Goal: Task Accomplishment & Management: Complete application form

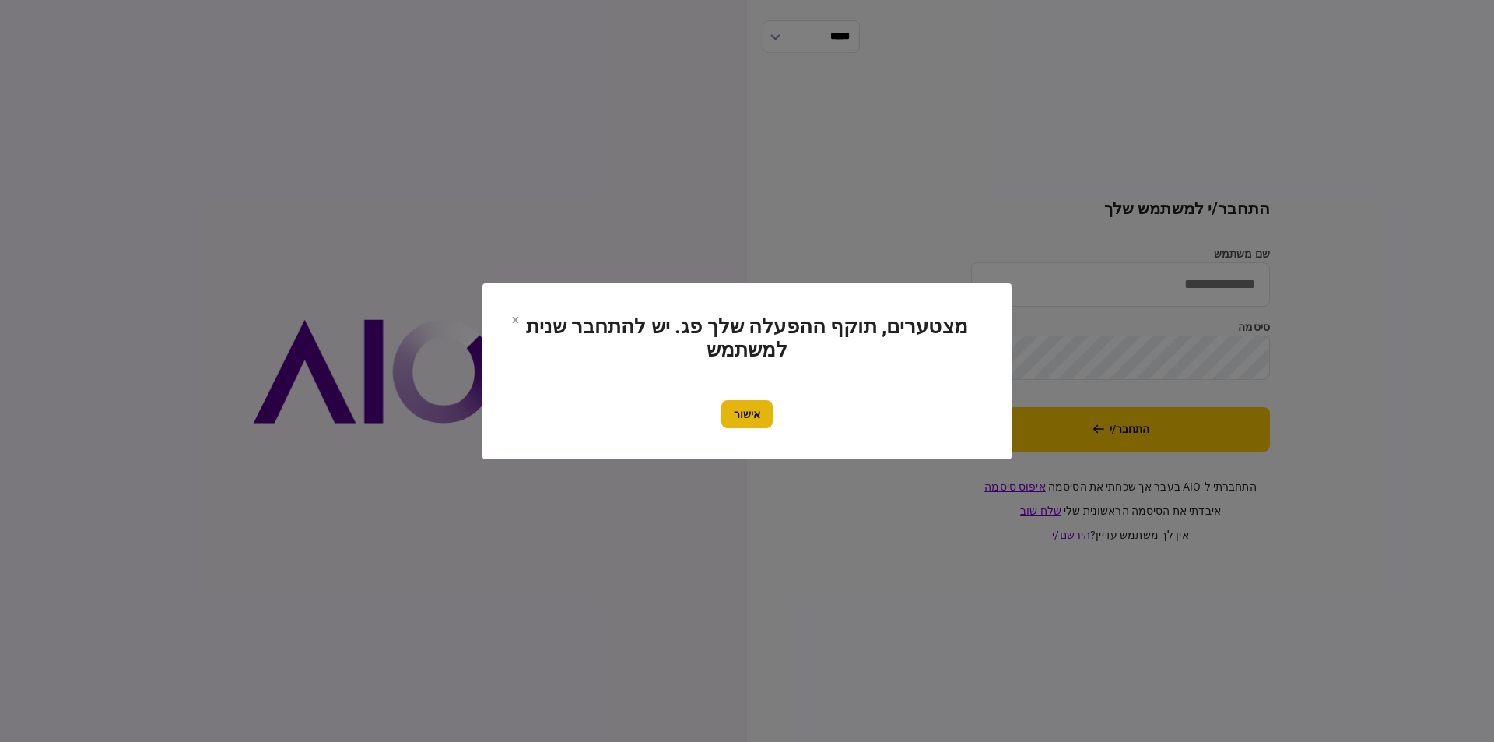
type input "**********"
click at [743, 418] on button "אישור" at bounding box center [746, 414] width 51 height 28
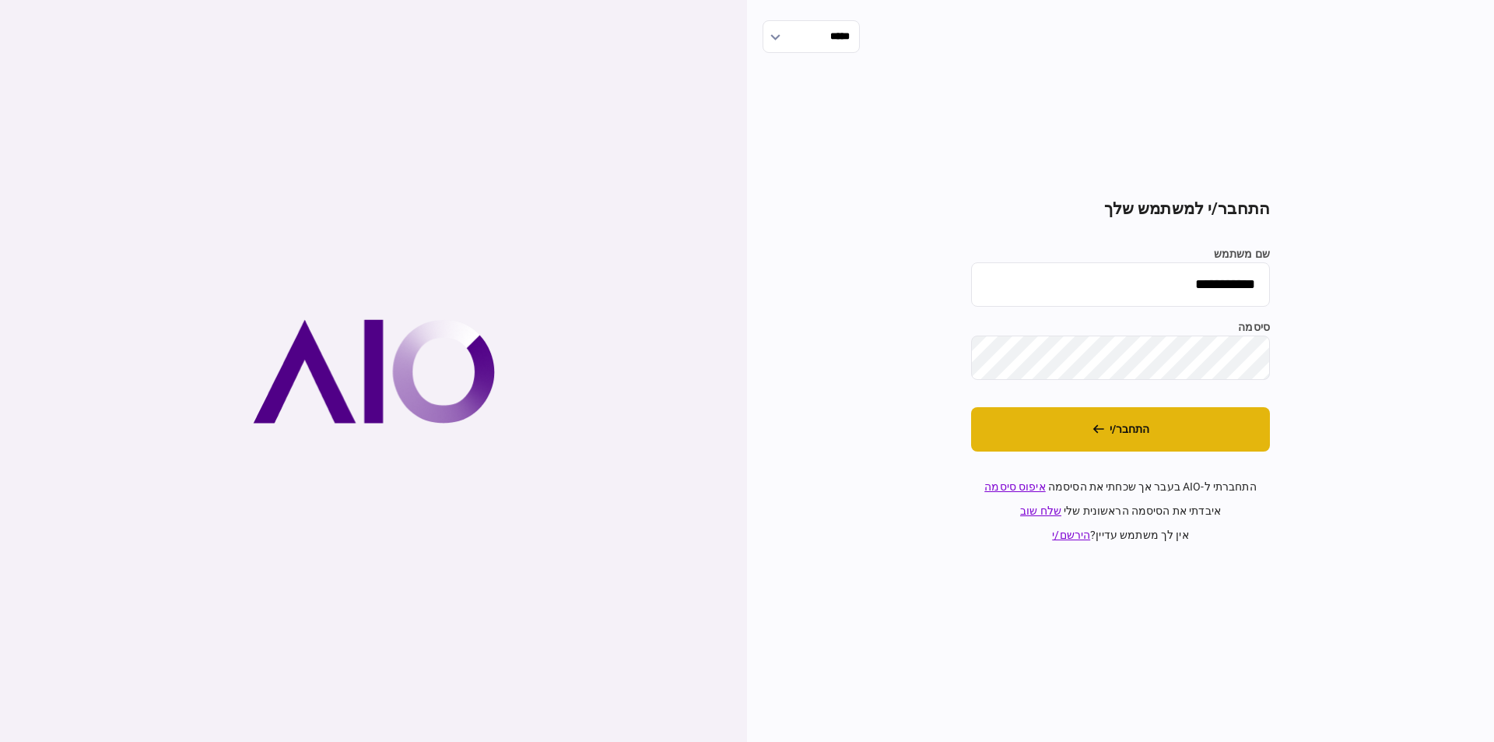
click at [1187, 438] on button "התחבר/י" at bounding box center [1120, 429] width 299 height 44
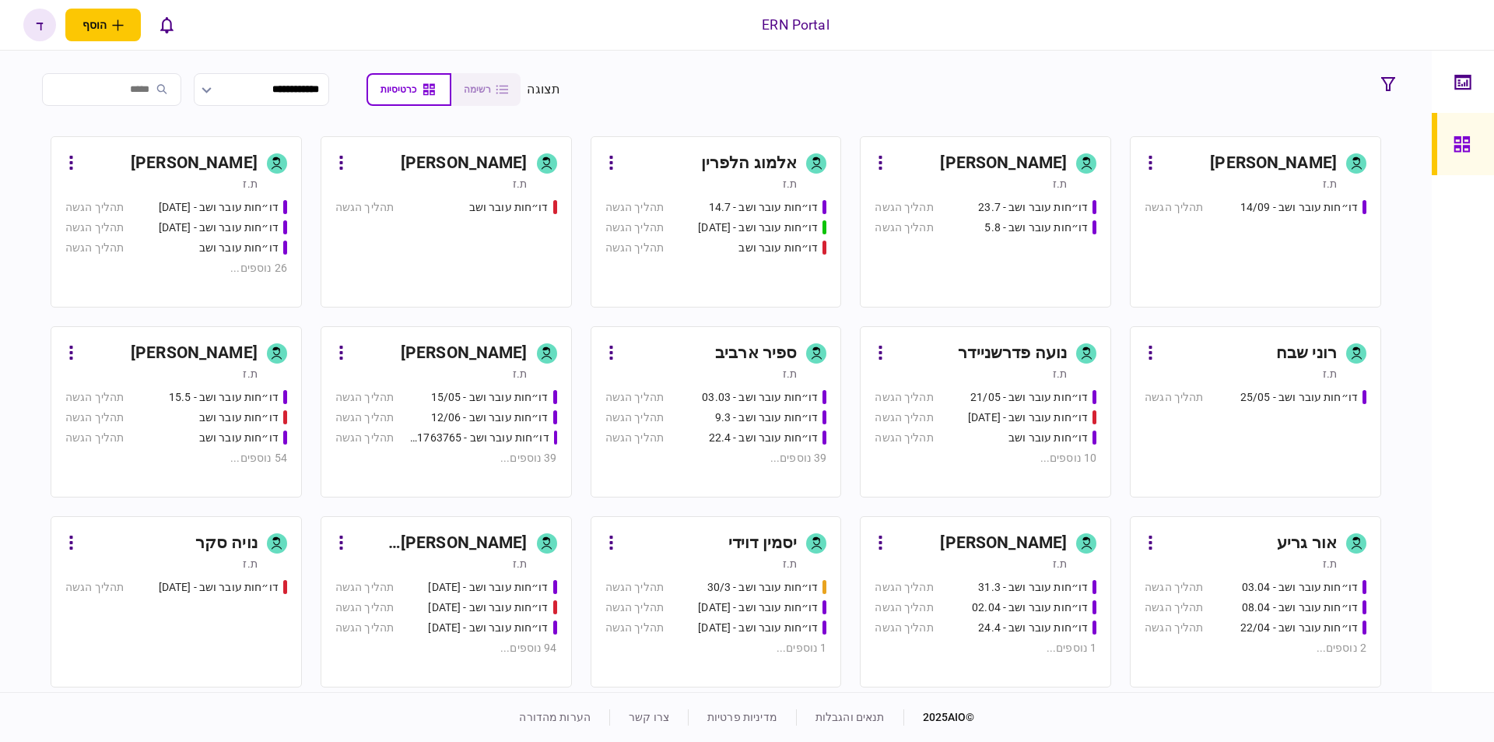
click at [173, 178] on div "ת.ז" at bounding box center [161, 184] width 192 height 16
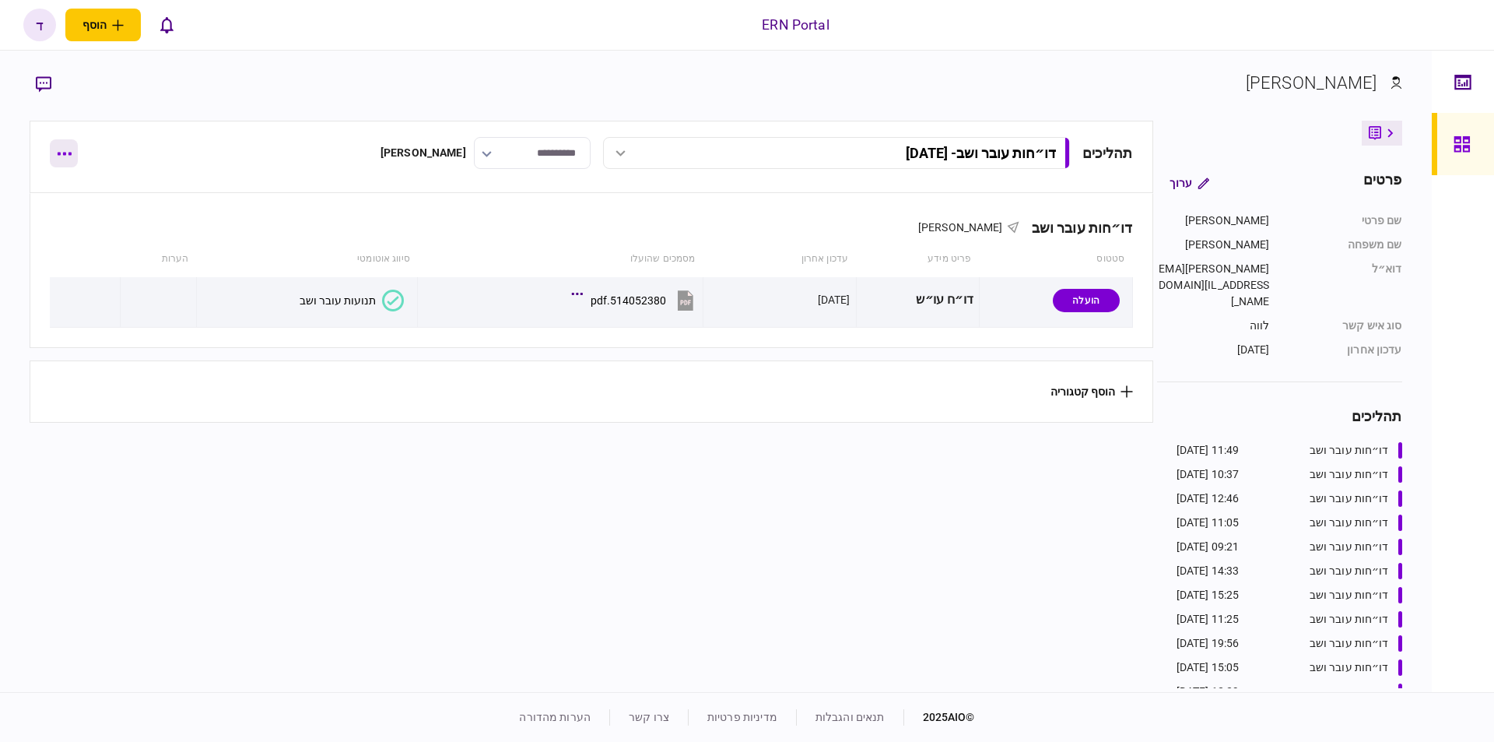
click at [68, 162] on button "button" at bounding box center [64, 153] width 28 height 28
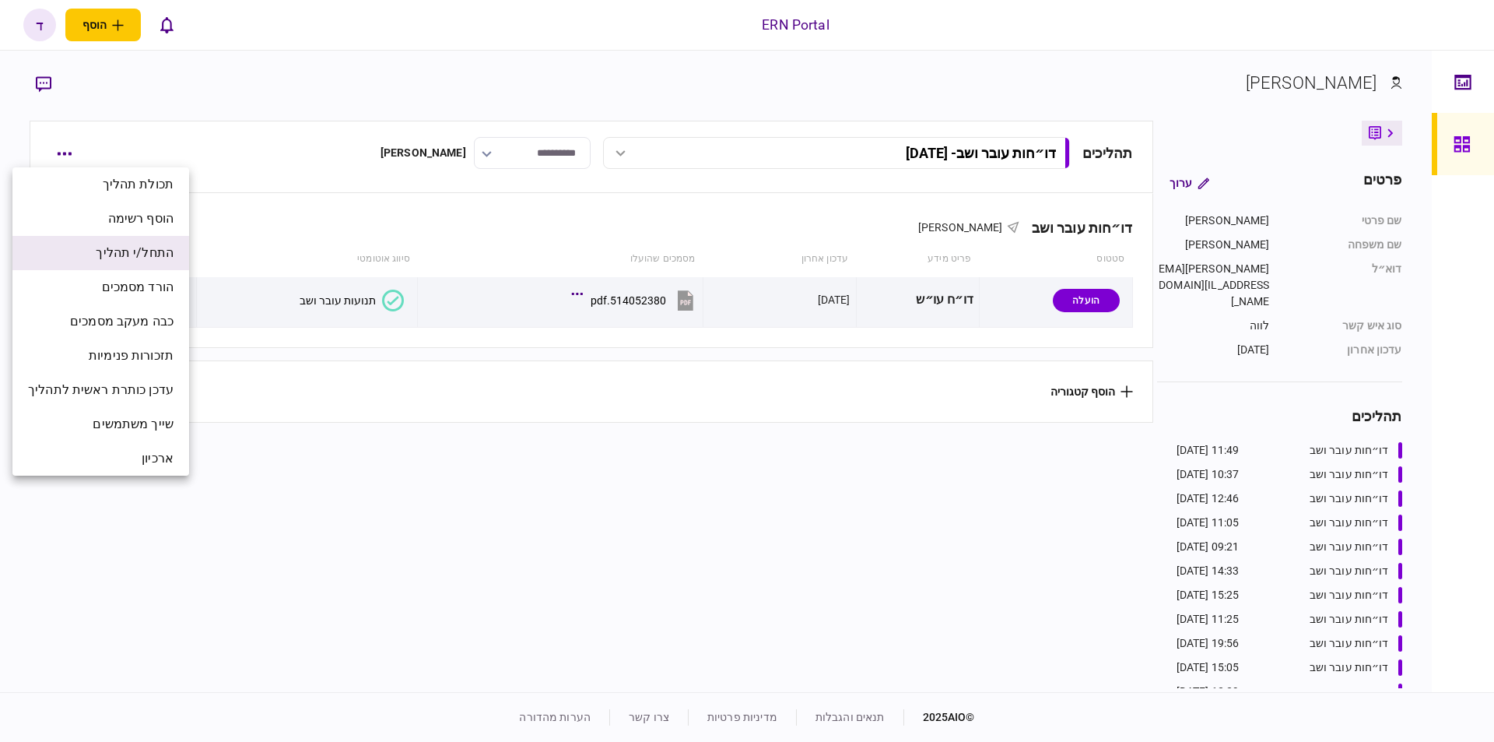
click at [118, 250] on span "התחל/י תהליך" at bounding box center [135, 253] width 78 height 19
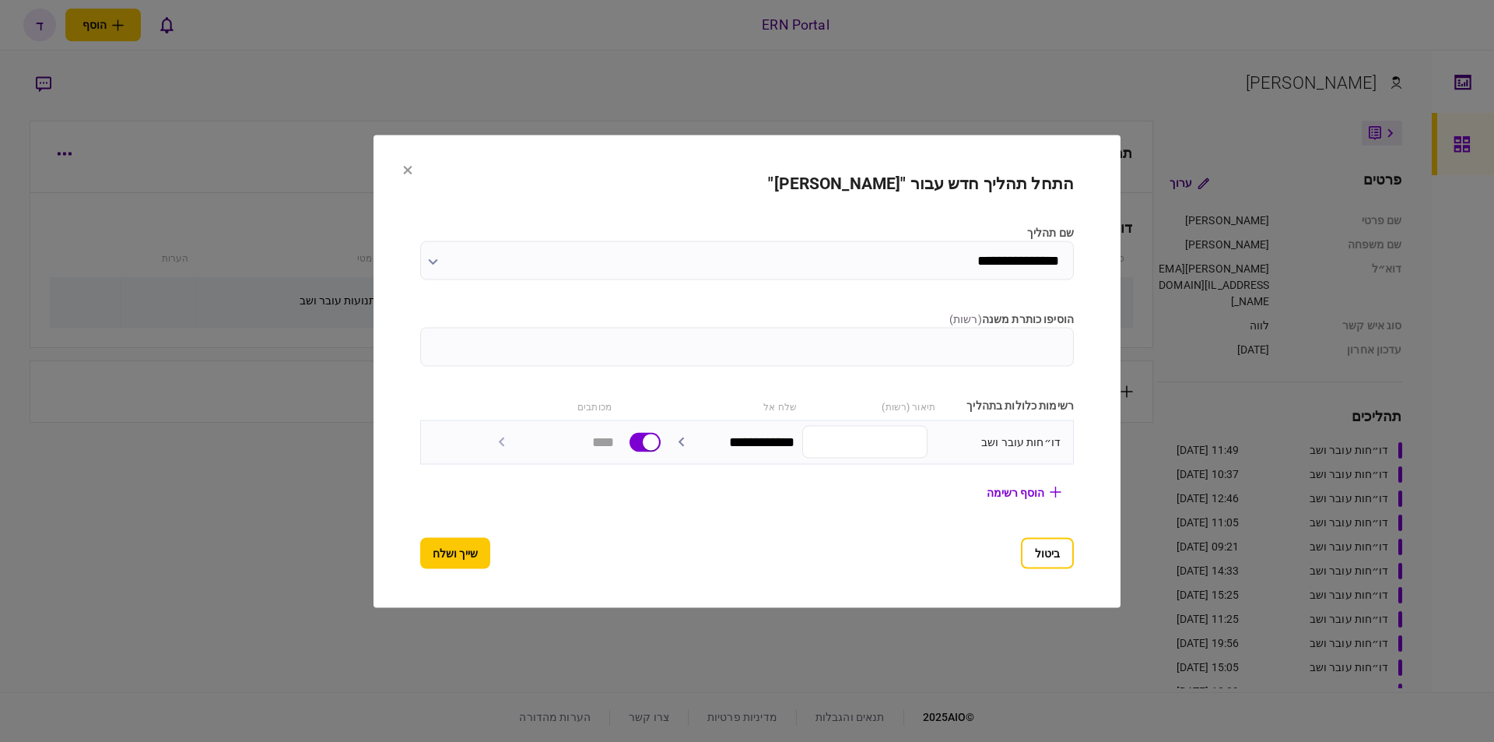
click at [898, 353] on input "הוסיפו כותרת משנה ( רשות )" at bounding box center [747, 346] width 654 height 39
type input "********"
click at [433, 553] on button "שייך ושלח" at bounding box center [455, 552] width 70 height 31
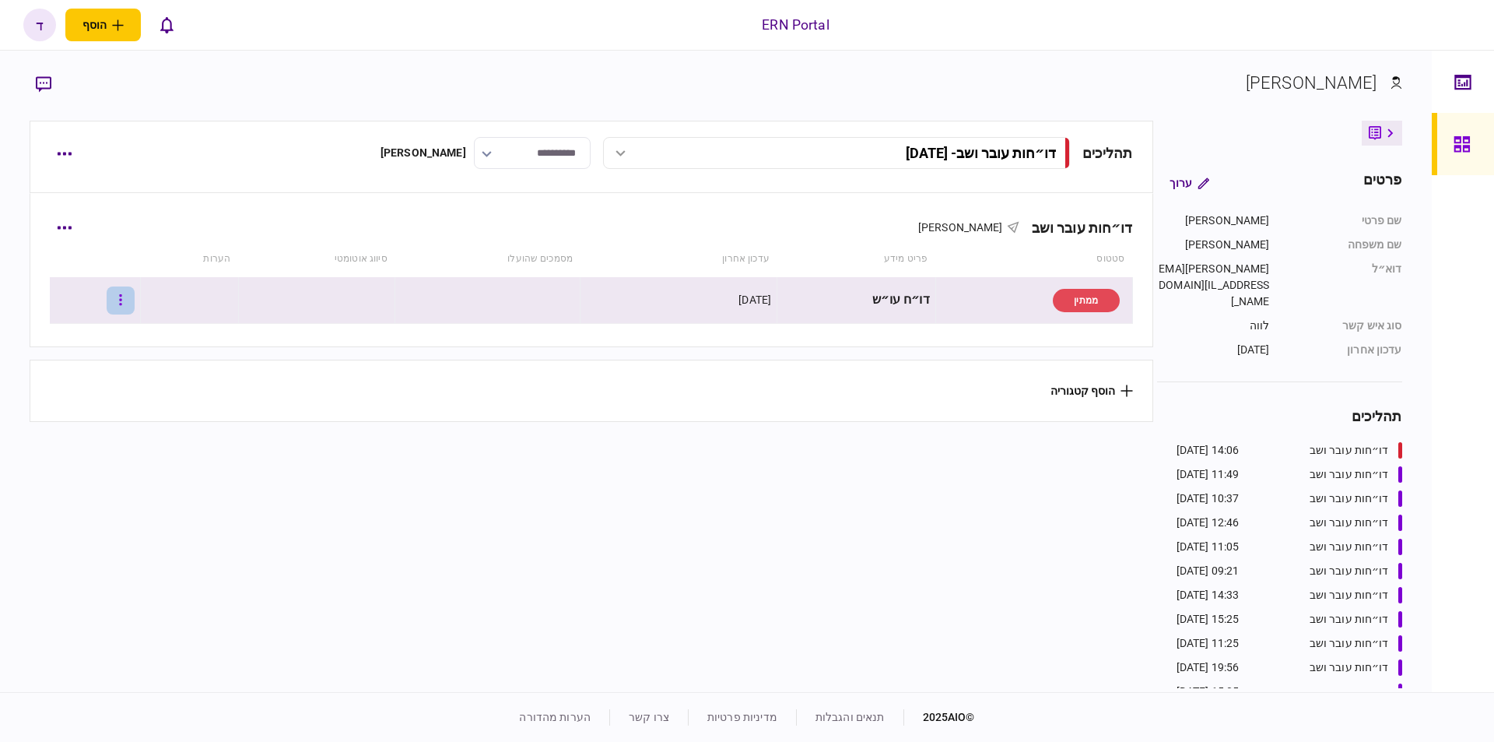
click at [135, 303] on button "button" at bounding box center [121, 300] width 28 height 28
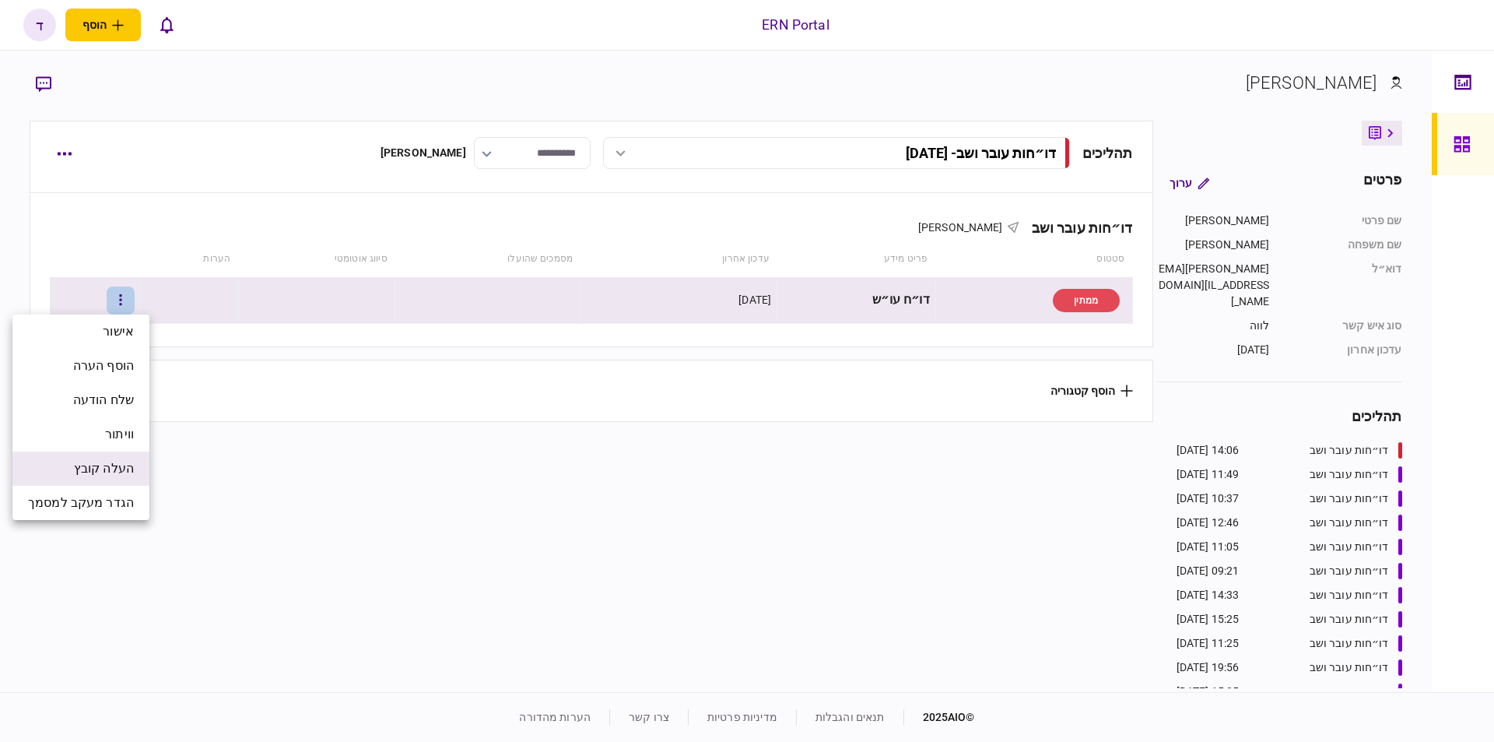
click at [123, 465] on span "העלה קובץ" at bounding box center [104, 468] width 60 height 19
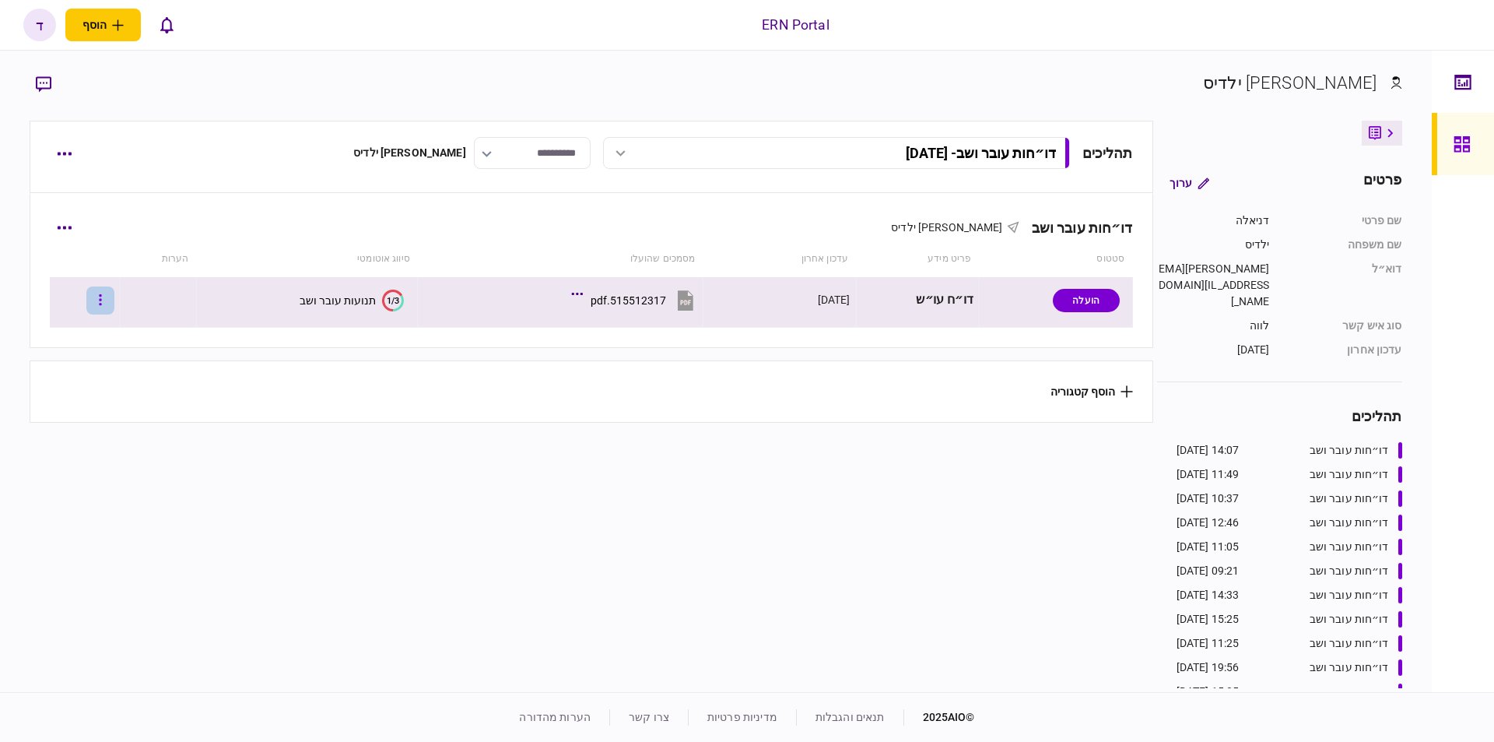
click at [102, 303] on icon "button" at bounding box center [100, 300] width 3 height 15
click at [209, 303] on div at bounding box center [747, 371] width 1494 height 742
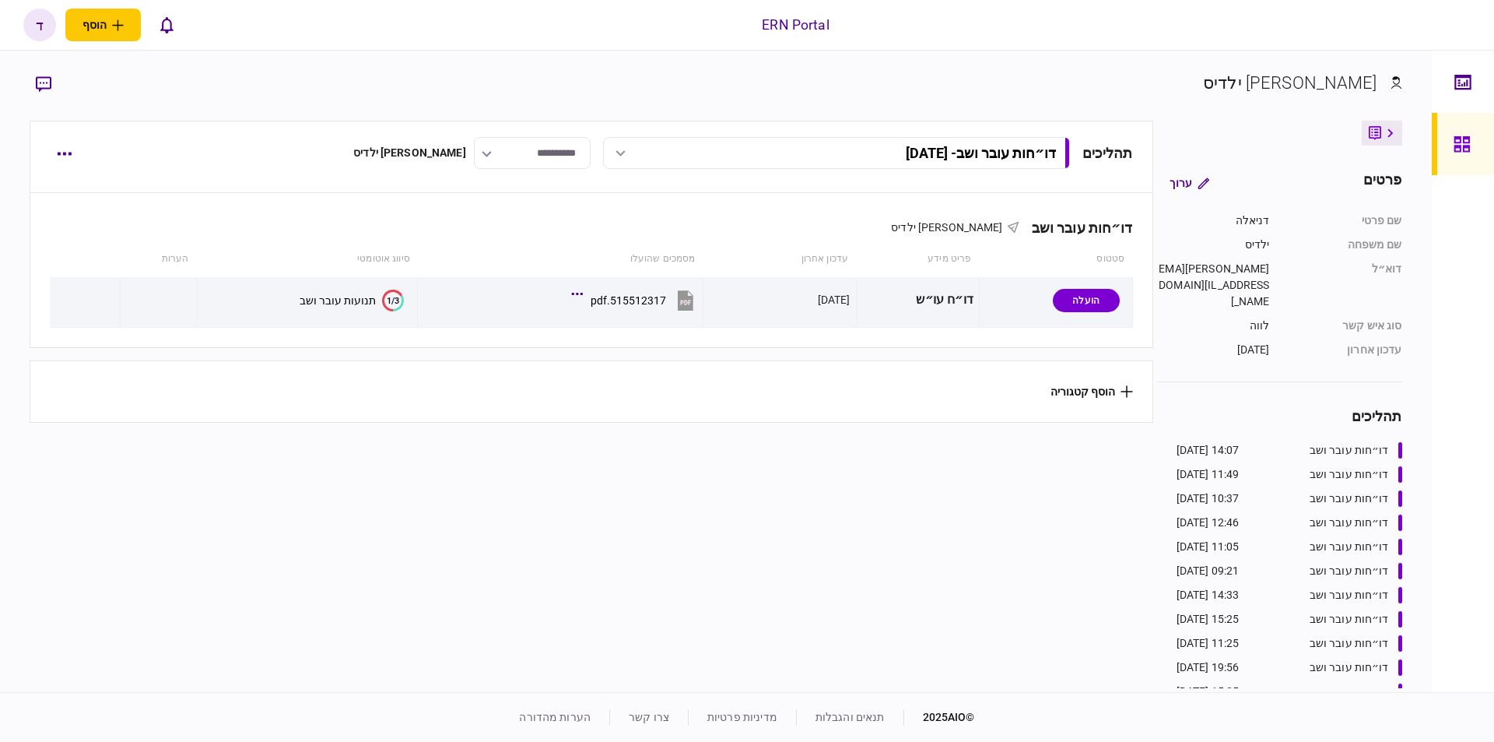
click at [304, 304] on div "תנועות עובר ושב" at bounding box center [338, 300] width 76 height 12
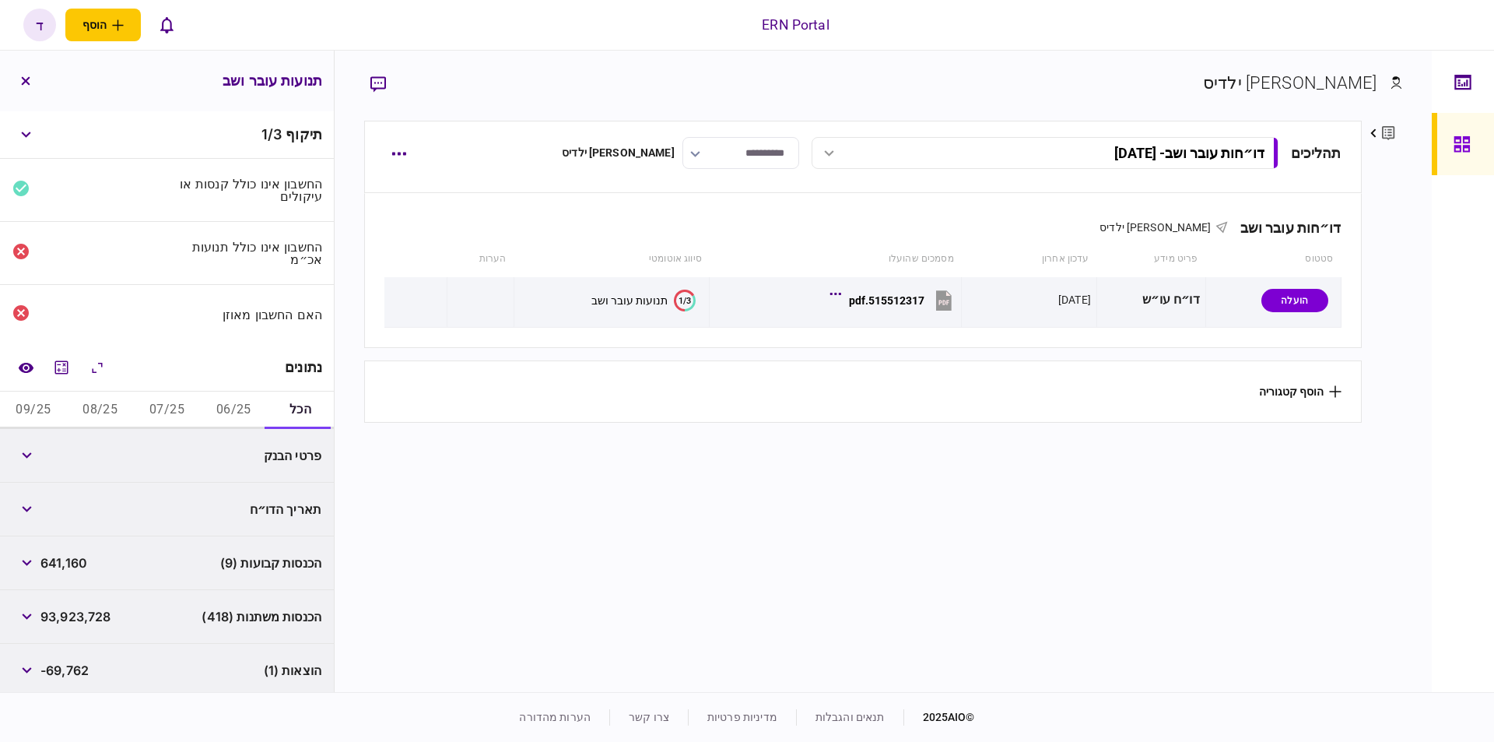
click at [224, 395] on button "06/25" at bounding box center [233, 409] width 67 height 37
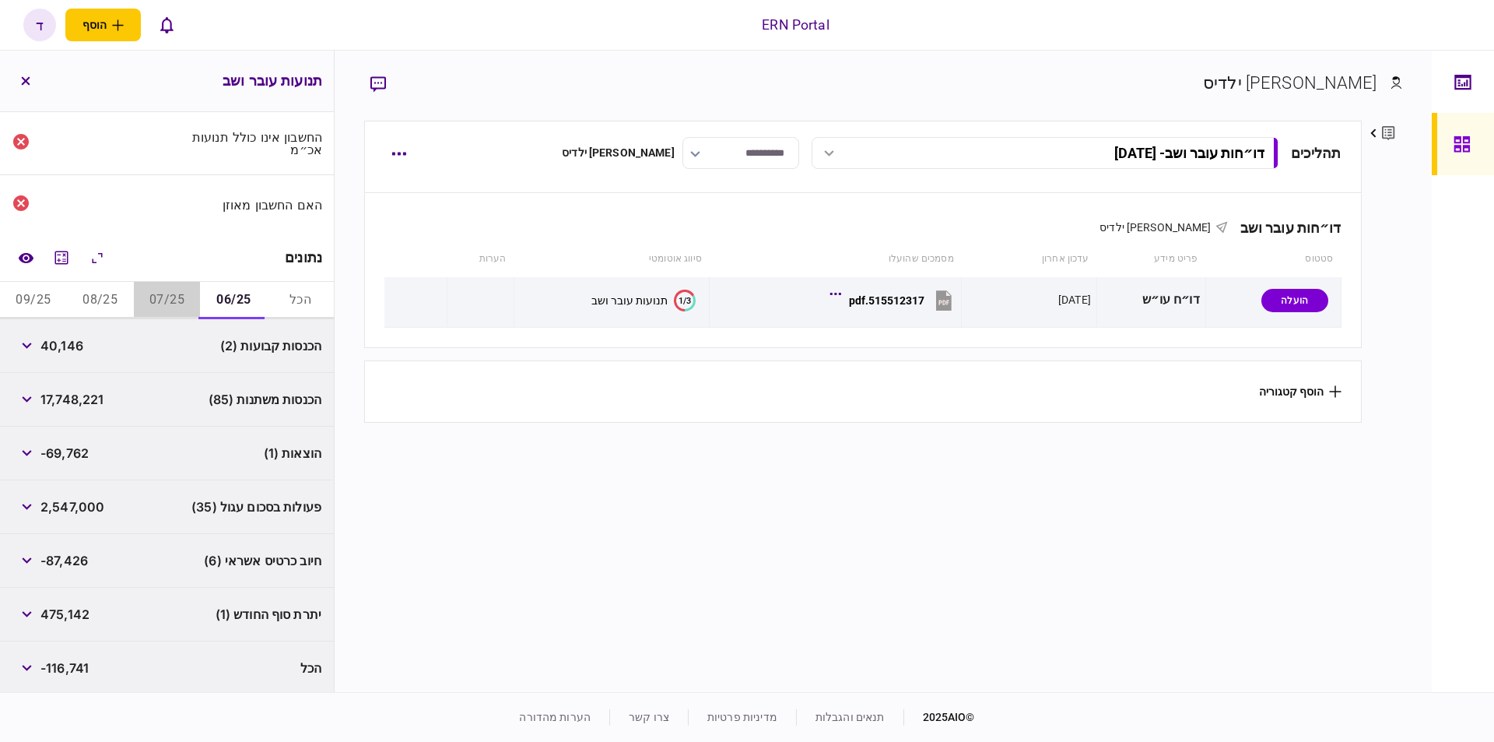
click at [168, 289] on button "07/25" at bounding box center [167, 300] width 67 height 37
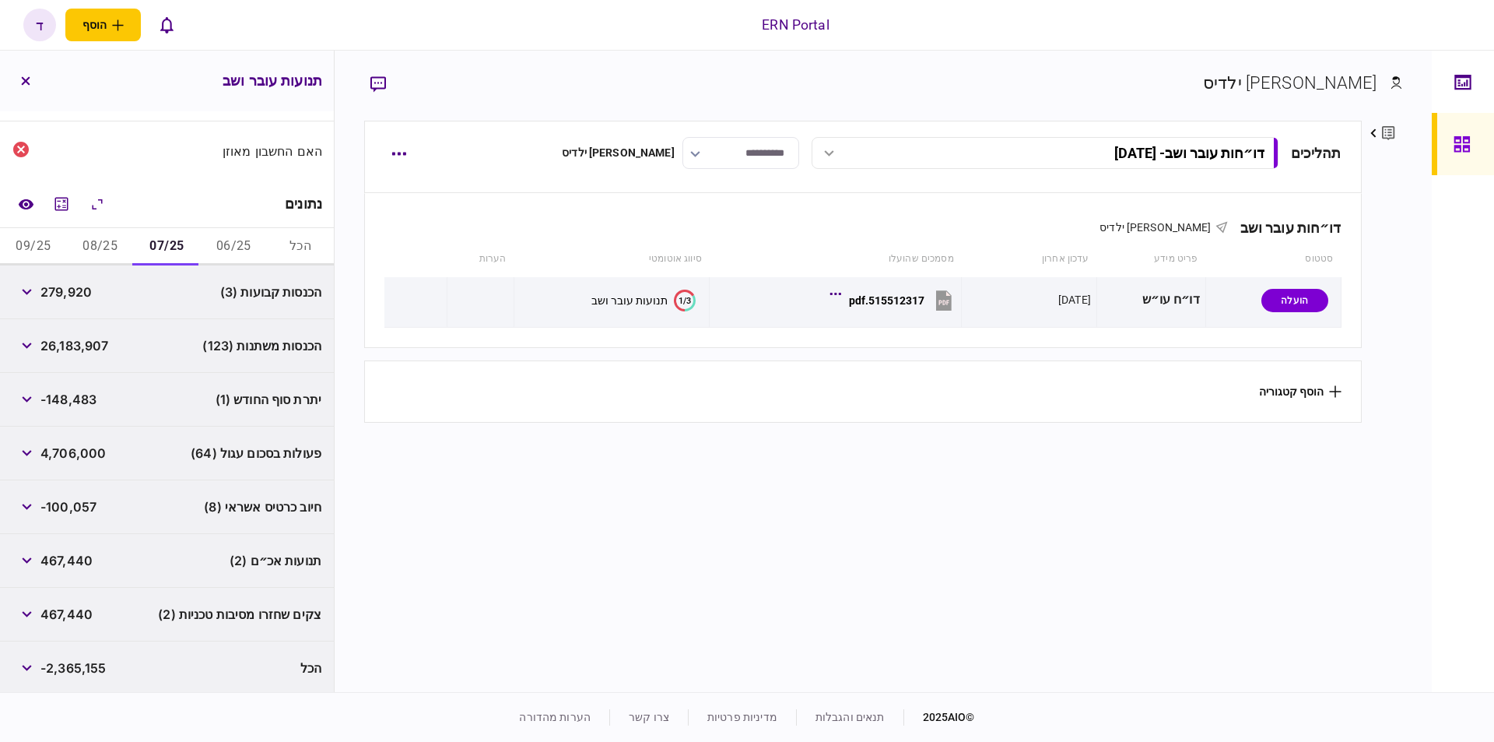
click at [113, 244] on button "08/25" at bounding box center [100, 246] width 67 height 37
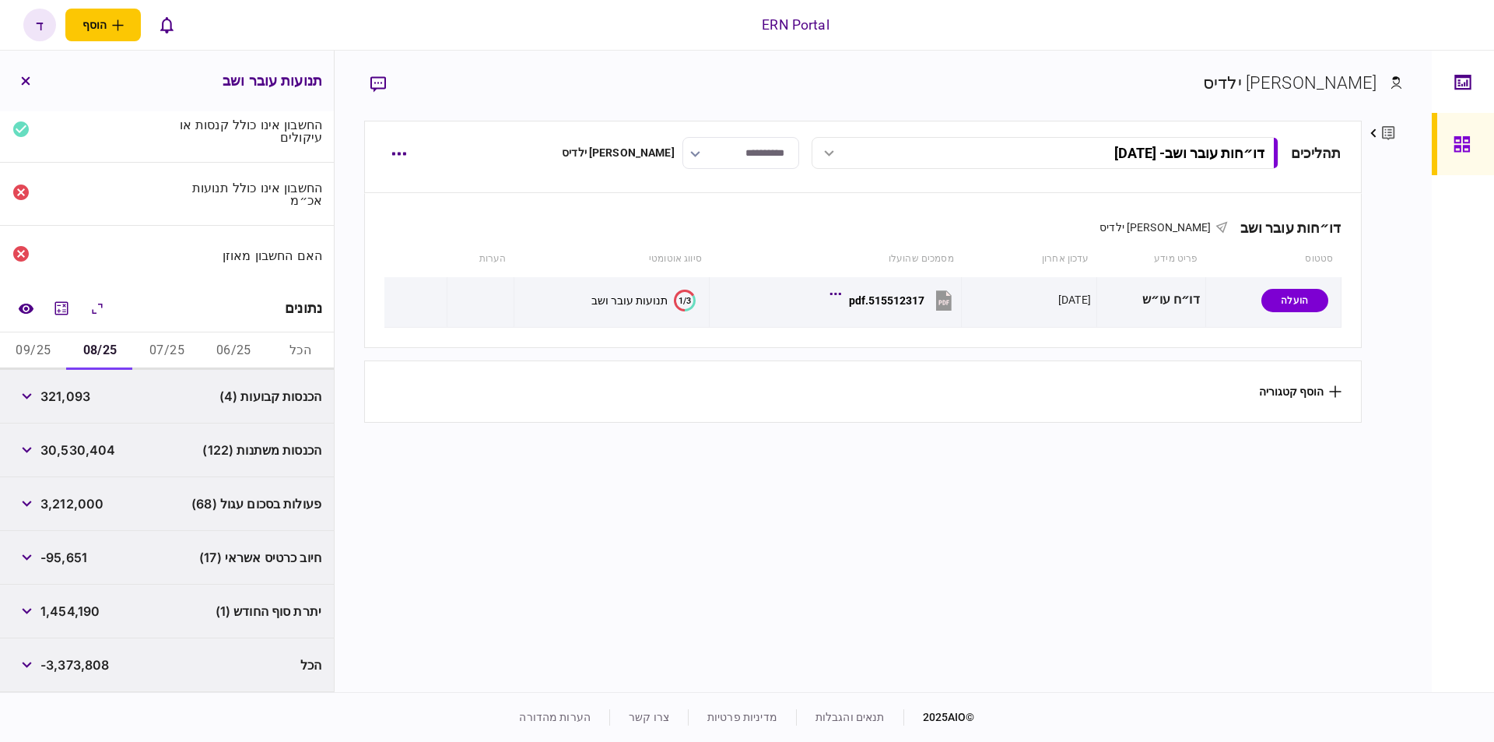
scroll to position [56, 0]
click at [55, 335] on button "09/25" at bounding box center [33, 353] width 67 height 37
click at [138, 595] on div "יתרת סוף החודש (1)" at bounding box center [167, 615] width 334 height 54
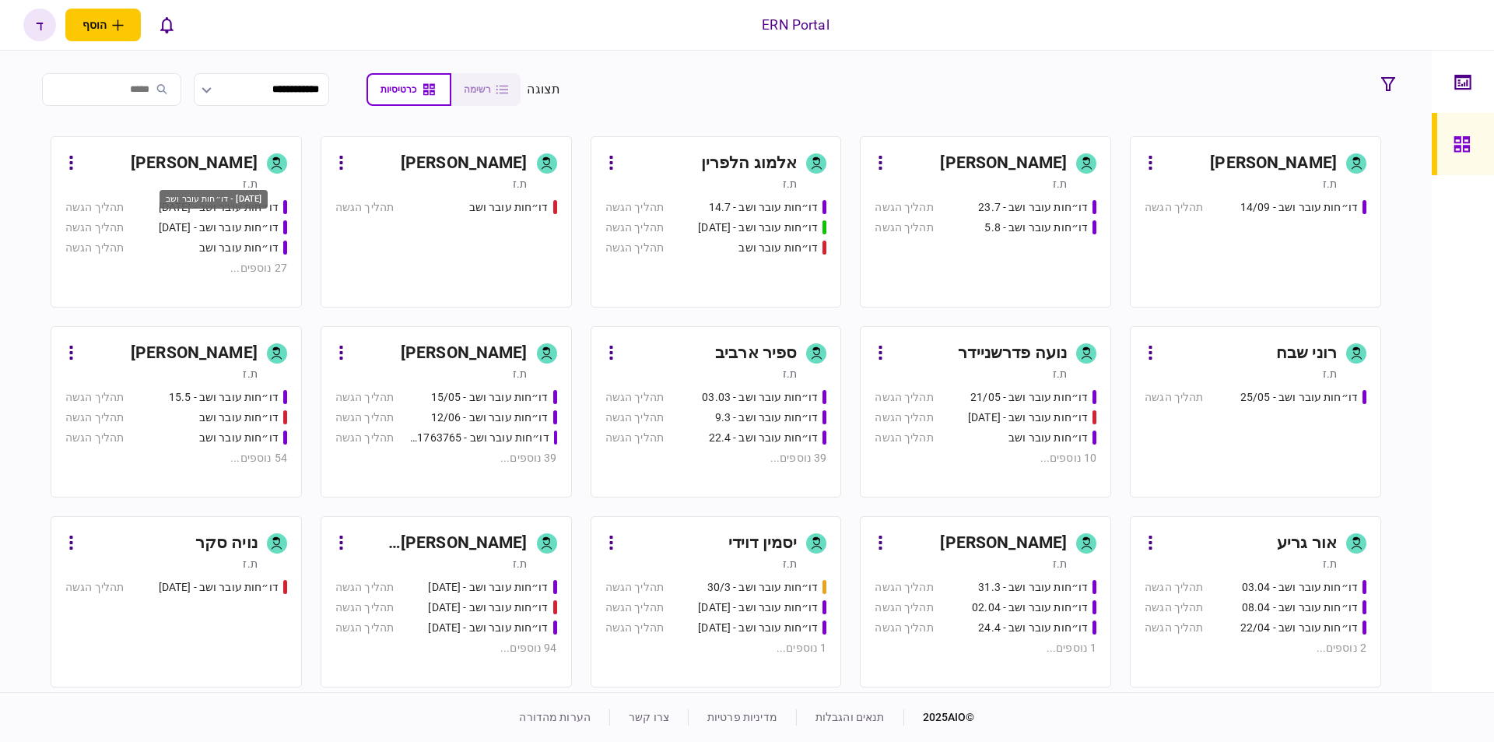
click at [183, 206] on div "דו״חות עובר ושב - [DATE]" at bounding box center [214, 199] width 108 height 19
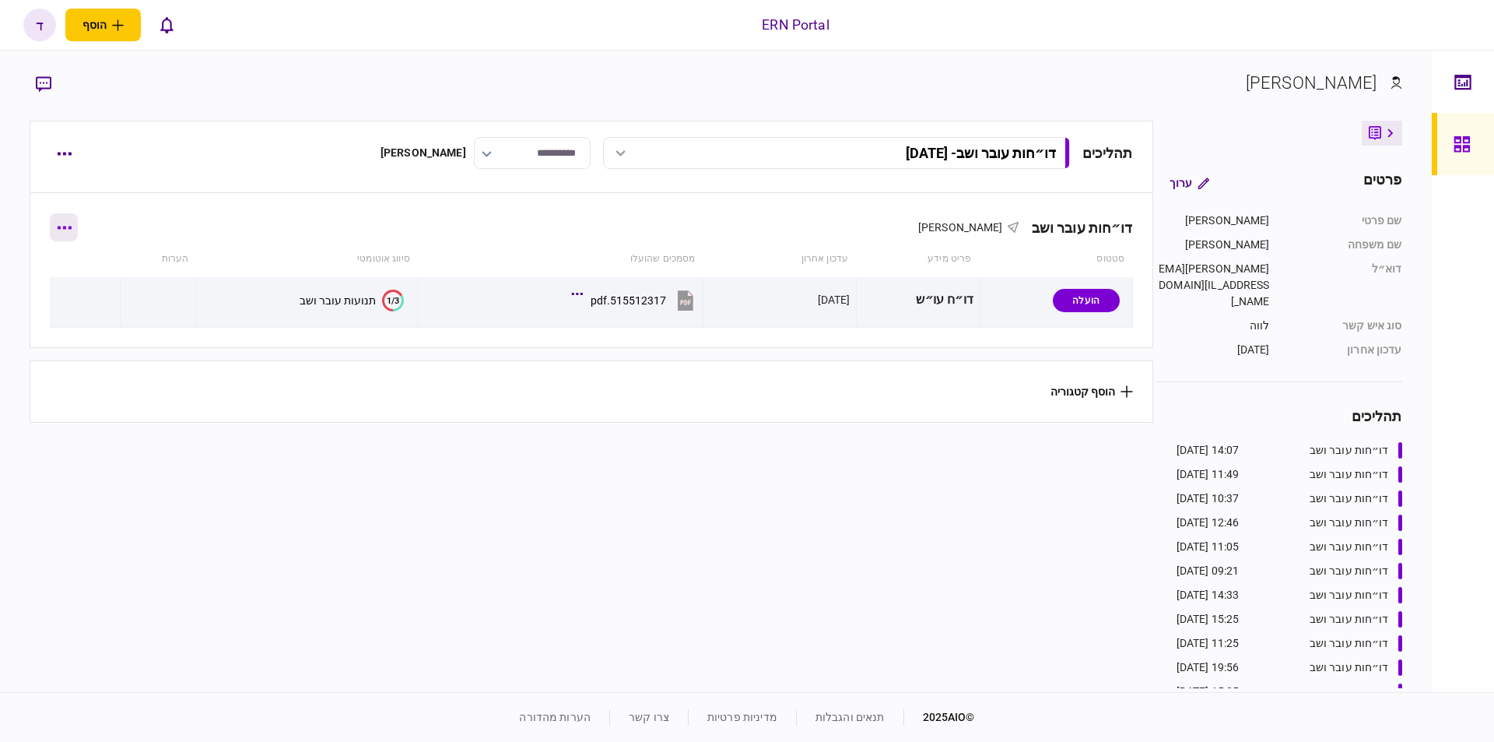
click at [65, 227] on icon "button" at bounding box center [65, 227] width 14 height 3
drag, startPoint x: 250, startPoint y: 429, endPoint x: 237, endPoint y: 409, distance: 23.5
click at [251, 429] on div at bounding box center [747, 371] width 1494 height 742
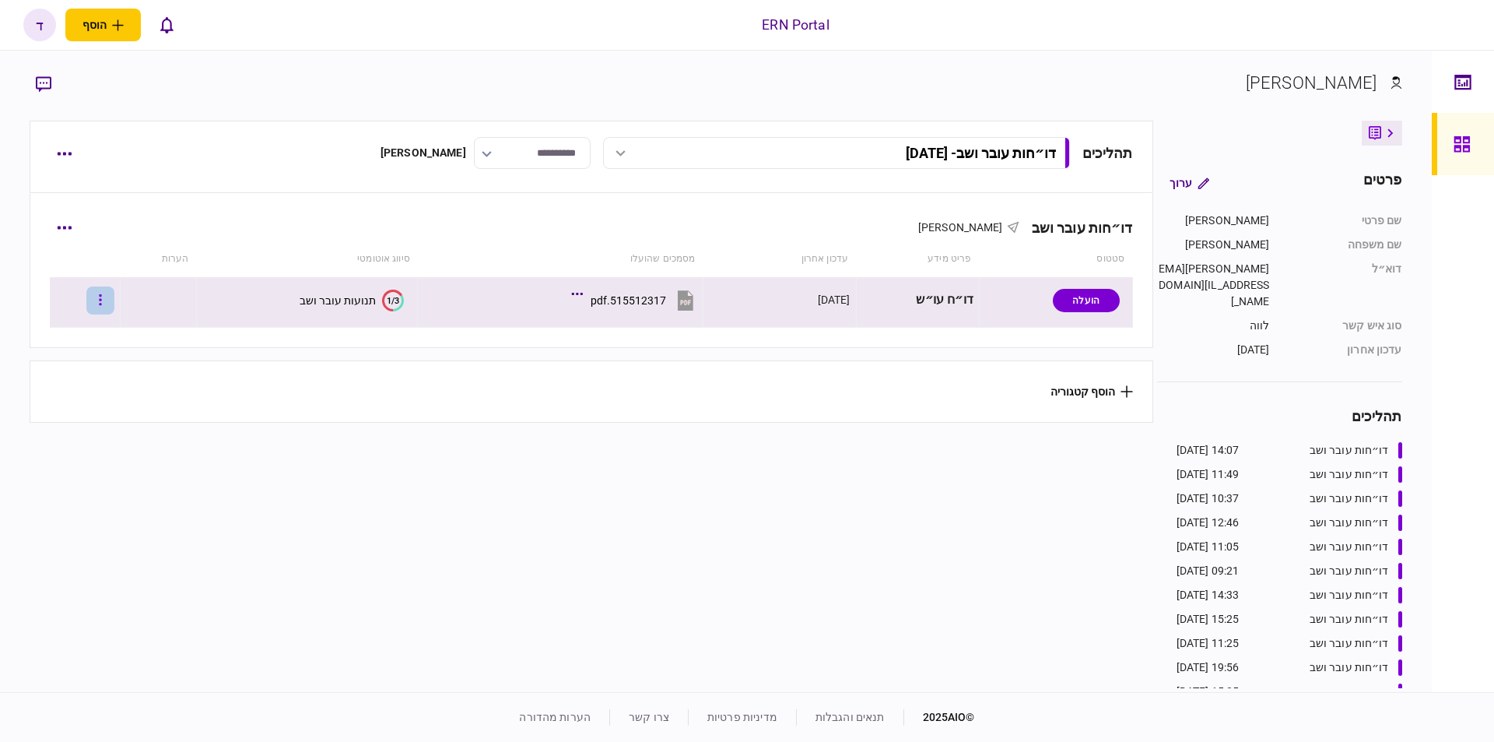
click at [103, 296] on button "button" at bounding box center [100, 300] width 28 height 28
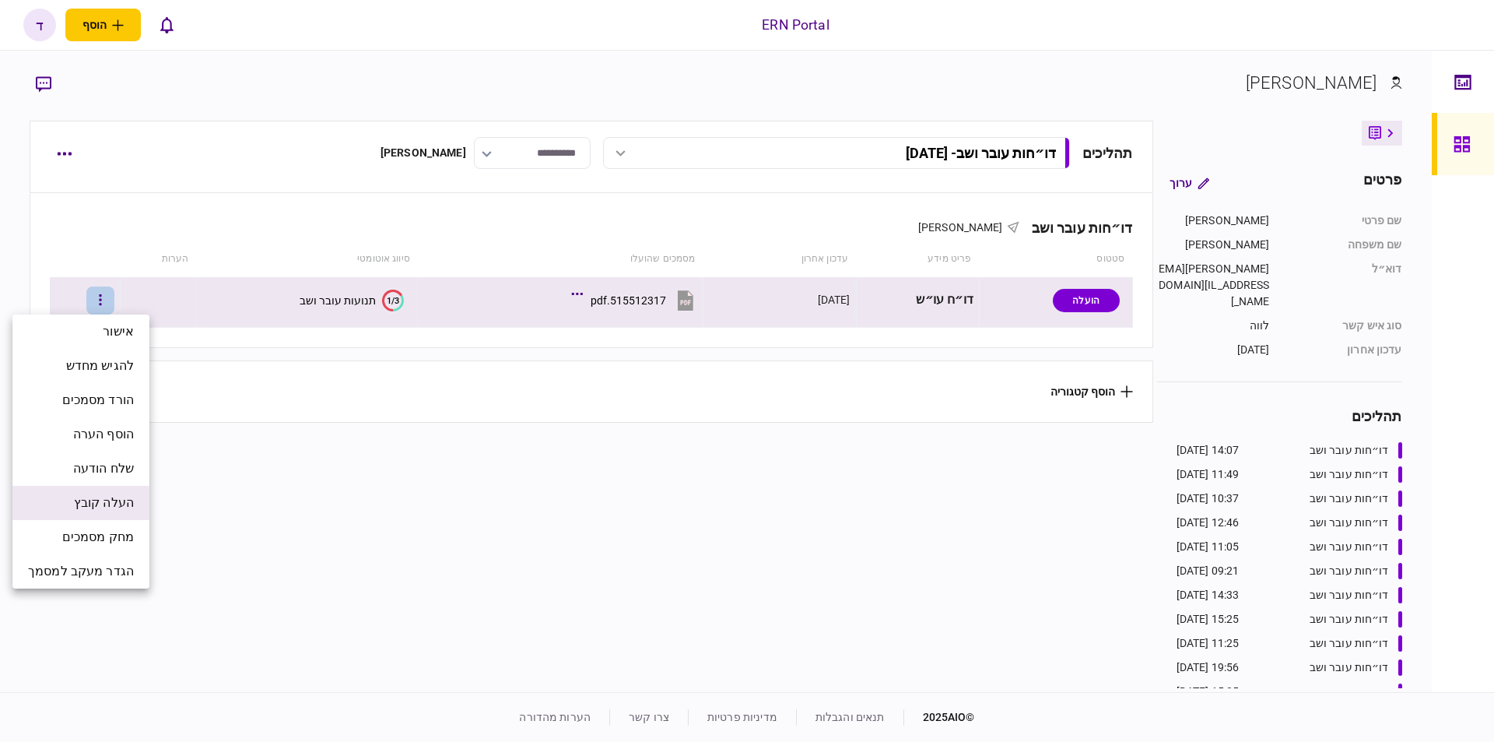
click at [124, 510] on span "העלה קובץ" at bounding box center [104, 502] width 60 height 19
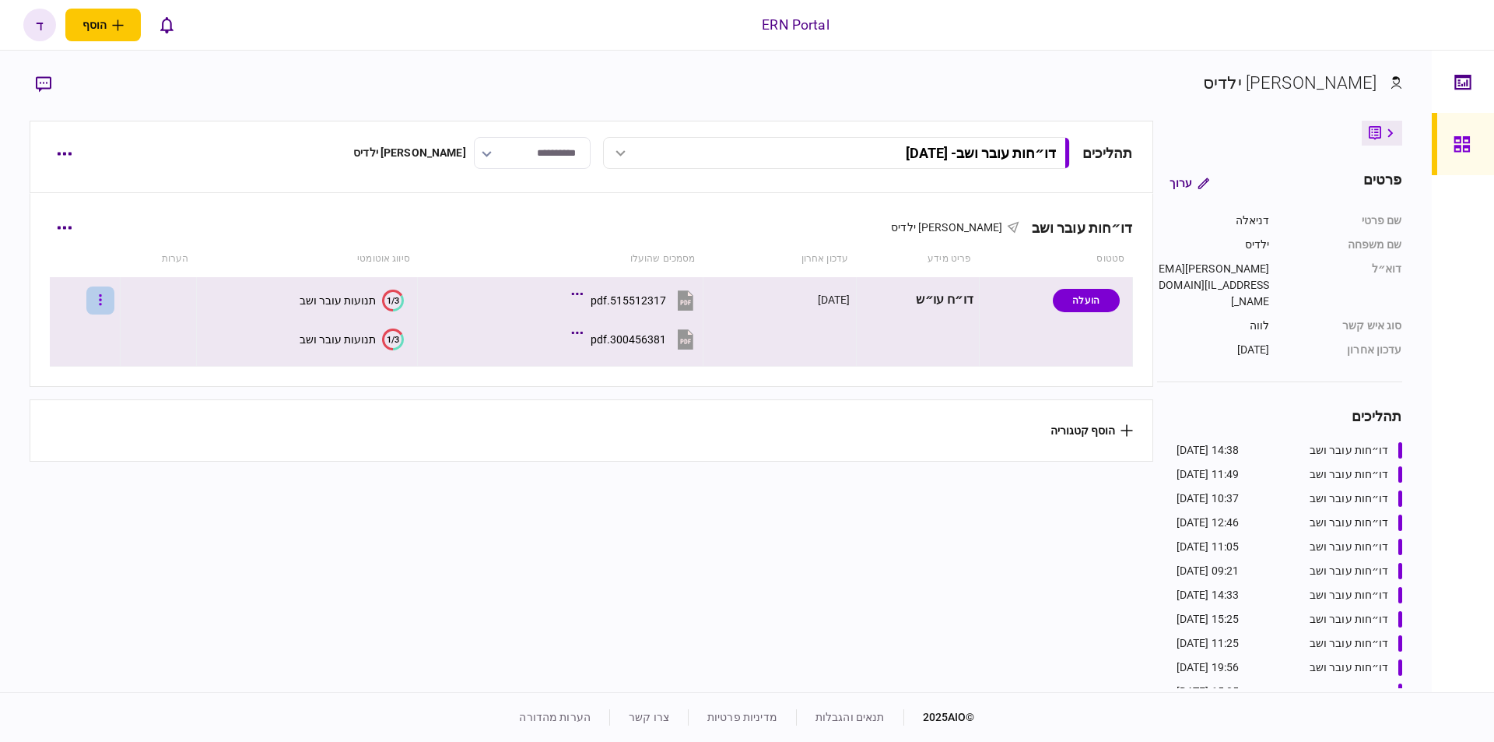
click at [108, 297] on button "button" at bounding box center [100, 300] width 28 height 28
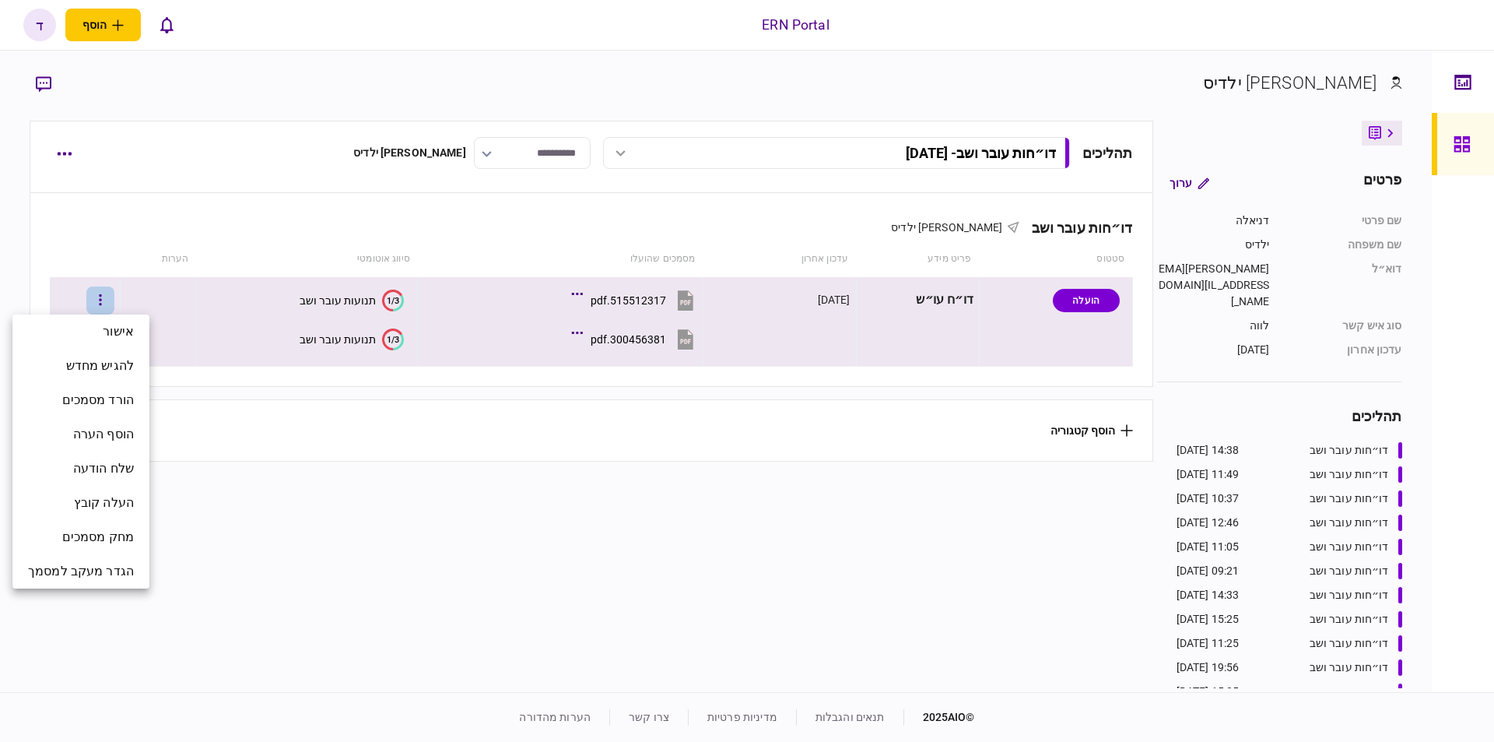
click at [322, 542] on div at bounding box center [747, 371] width 1494 height 742
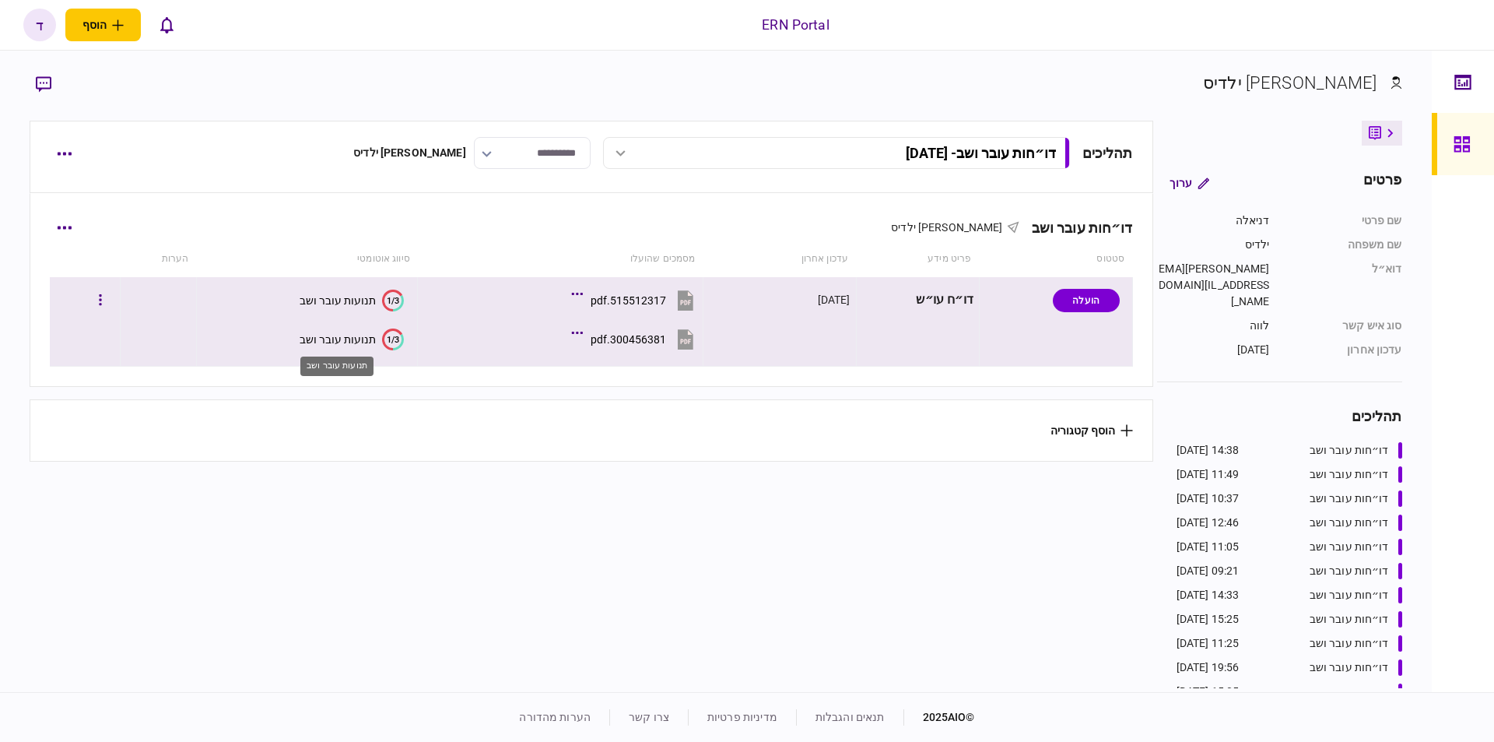
click at [324, 339] on div "תנועות עובר ושב" at bounding box center [338, 339] width 76 height 12
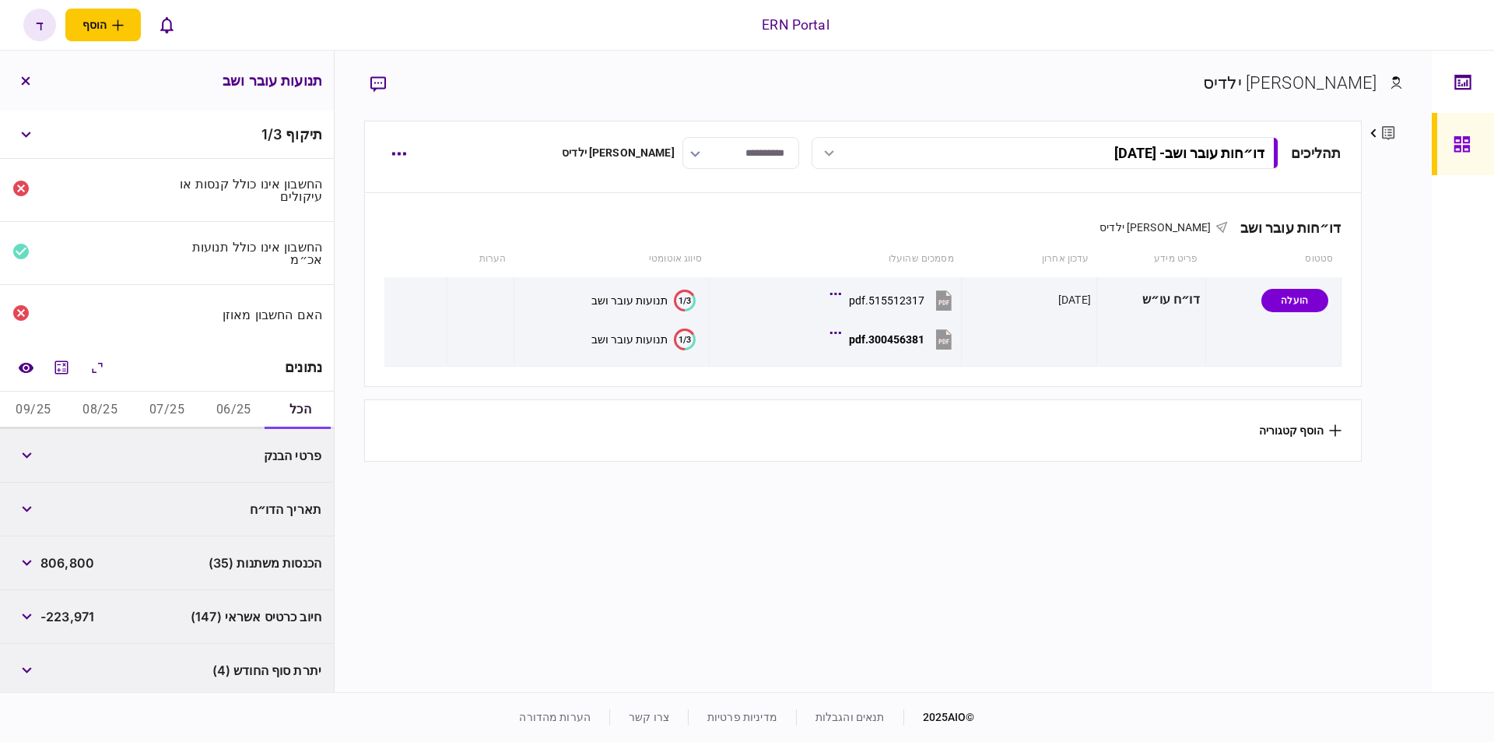
click at [233, 406] on button "06/25" at bounding box center [233, 409] width 67 height 37
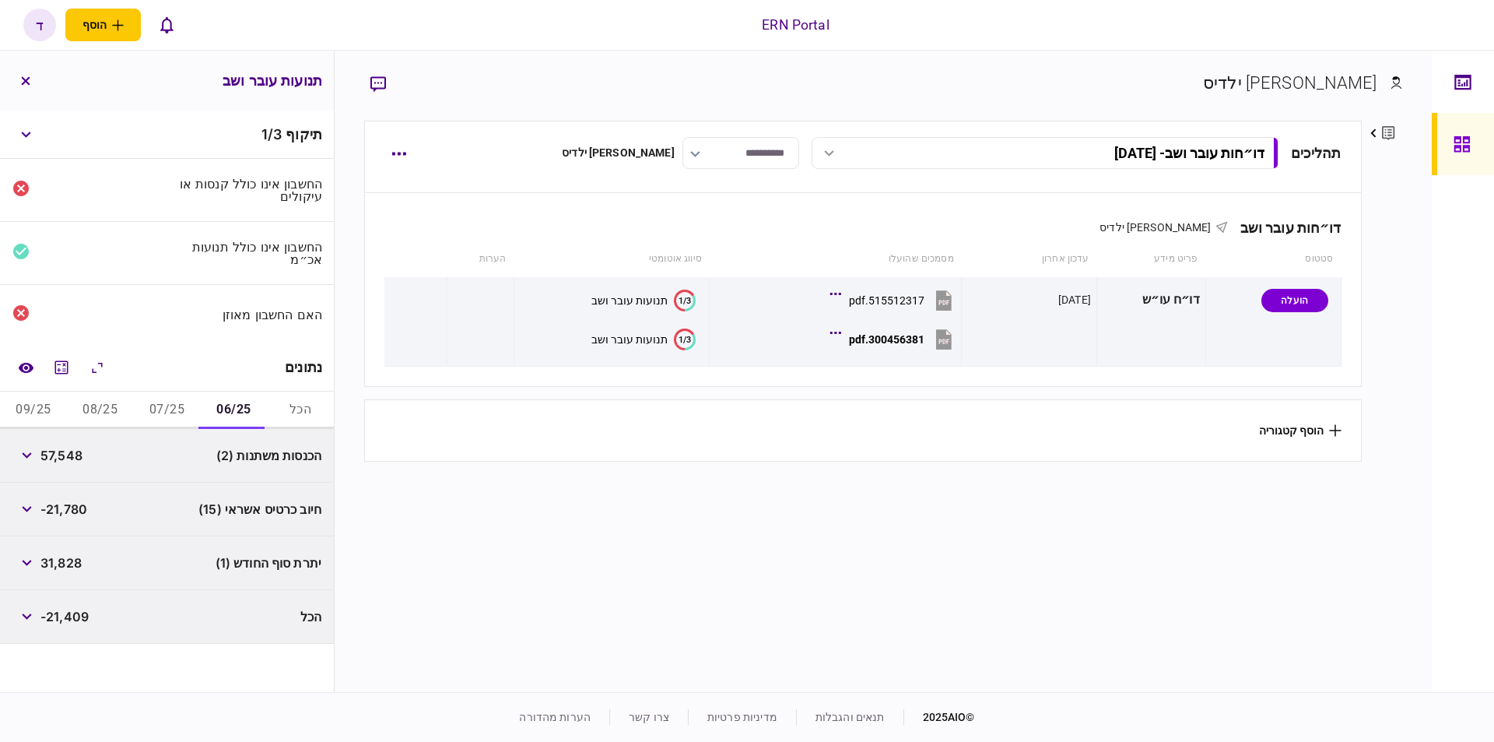
click at [150, 406] on button "07/25" at bounding box center [167, 409] width 67 height 37
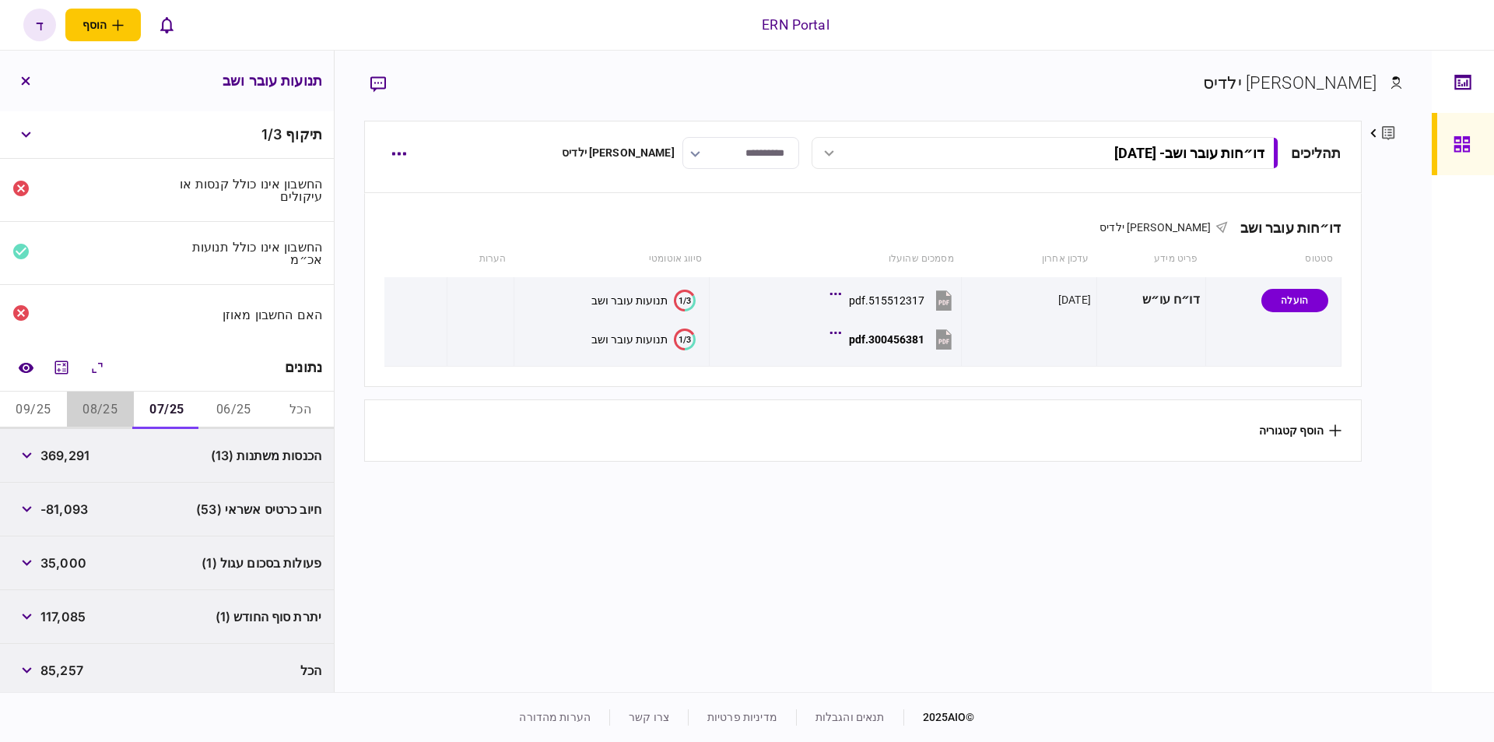
click at [107, 410] on button "08/25" at bounding box center [100, 409] width 67 height 37
click at [34, 399] on button "09/25" at bounding box center [33, 409] width 67 height 37
